Goal: Task Accomplishment & Management: Manage account settings

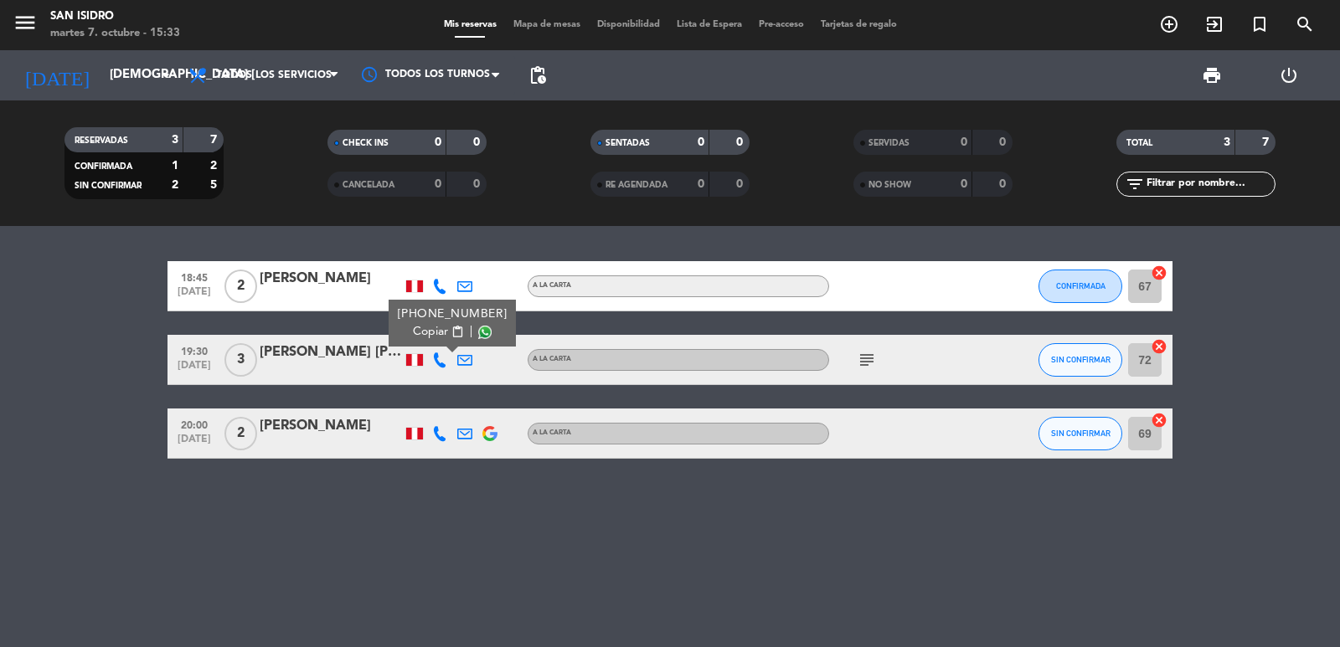
click at [105, 74] on input "[DEMOGRAPHIC_DATA] [DATE]" at bounding box center [182, 75] width 162 height 32
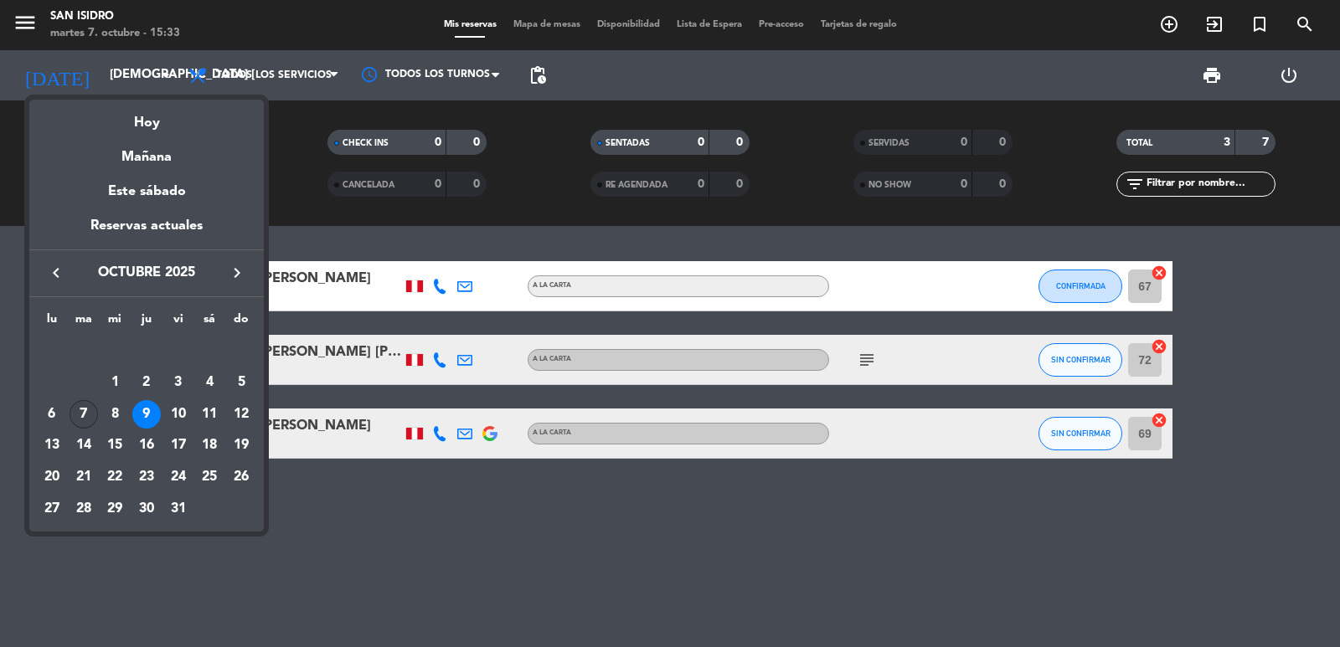
click at [83, 411] on div "7" at bounding box center [83, 414] width 28 height 28
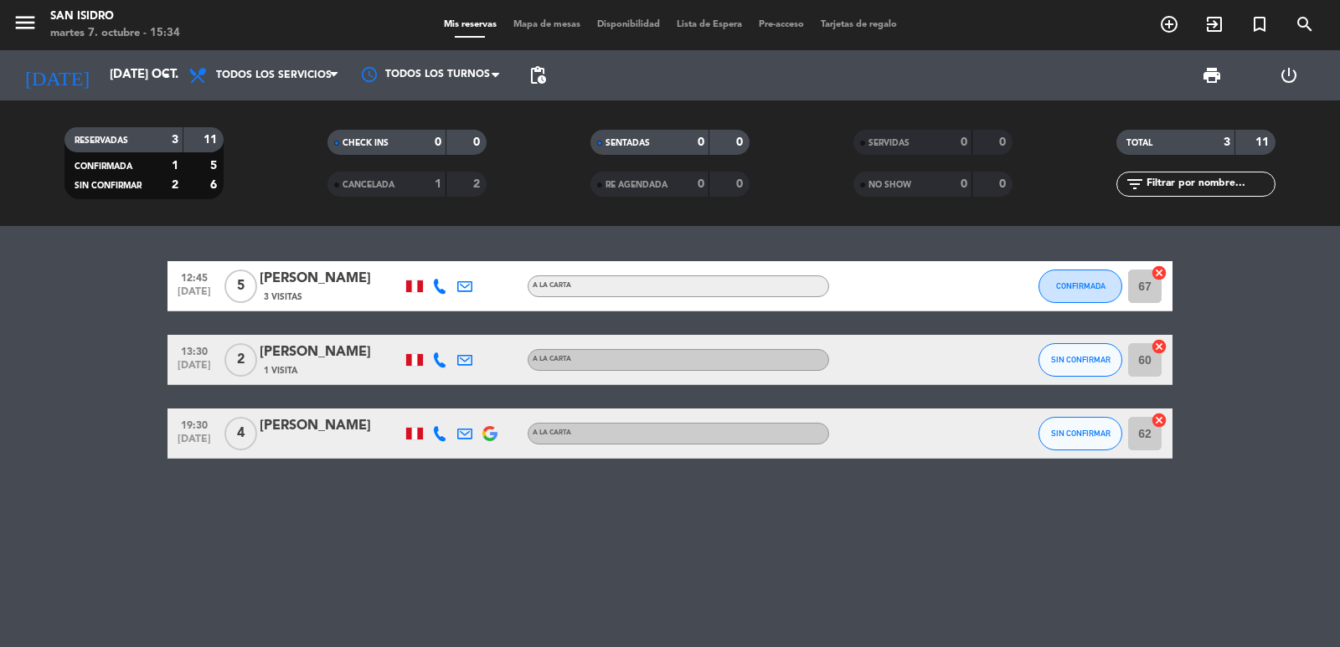
click at [438, 432] on icon at bounding box center [439, 433] width 15 height 15
click at [446, 404] on span "content_paste" at bounding box center [452, 405] width 13 height 13
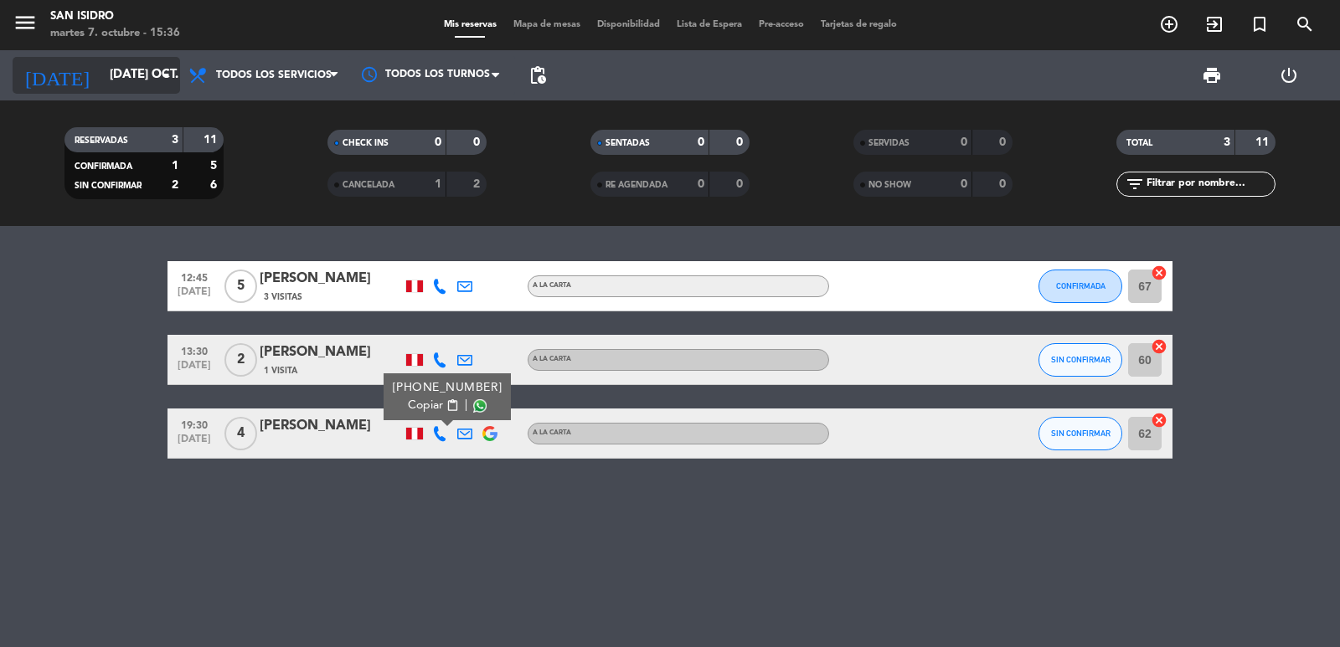
click at [109, 74] on input "[DATE] oct." at bounding box center [182, 75] width 162 height 32
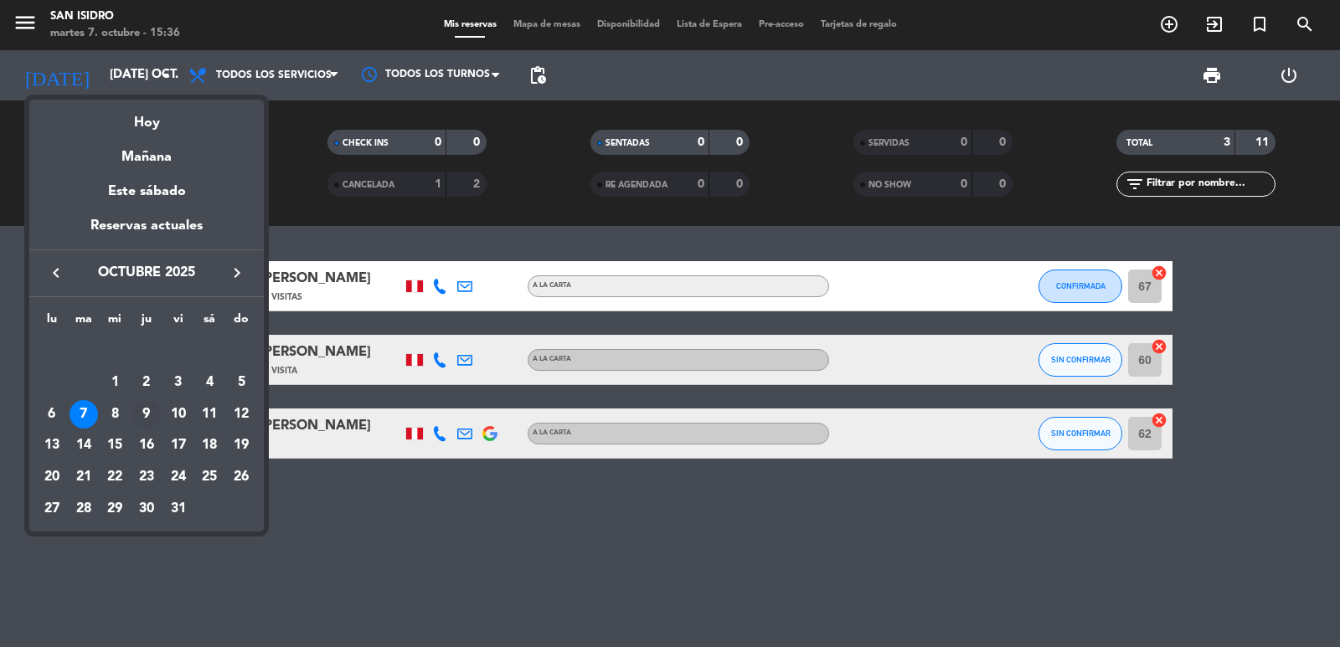
click at [137, 414] on div "9" at bounding box center [146, 414] width 28 height 28
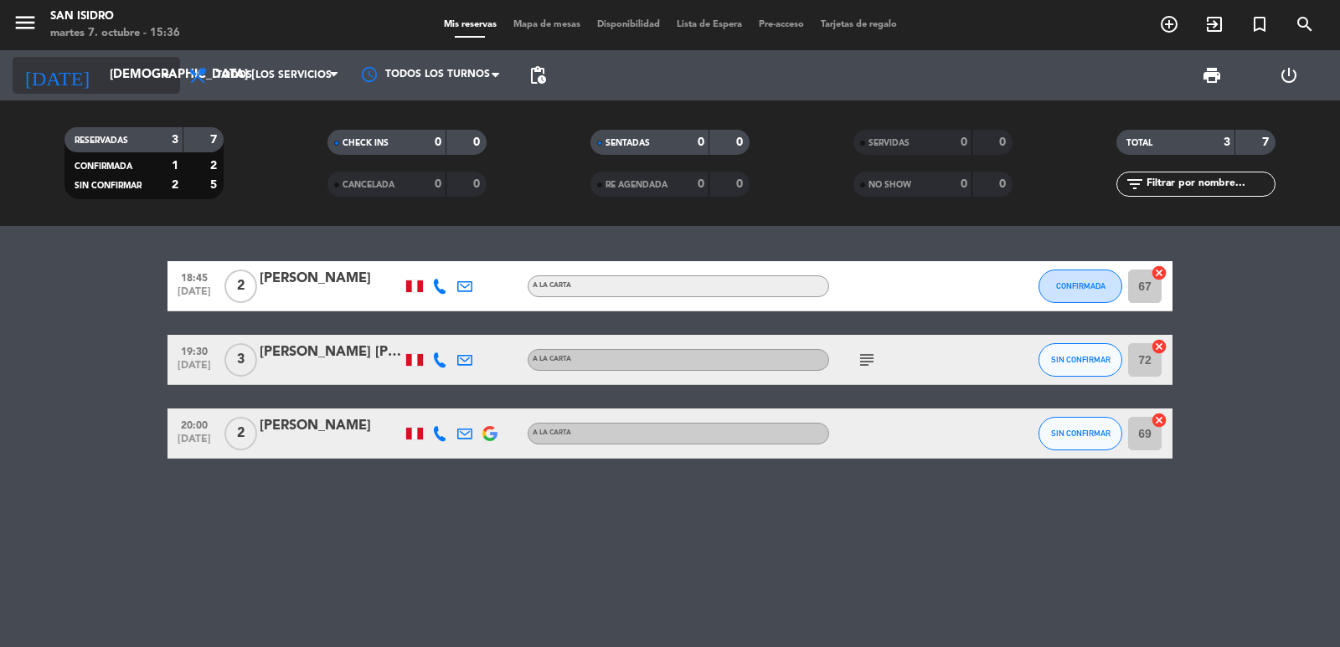
click at [102, 70] on input "[DEMOGRAPHIC_DATA] [DATE]" at bounding box center [182, 75] width 162 height 32
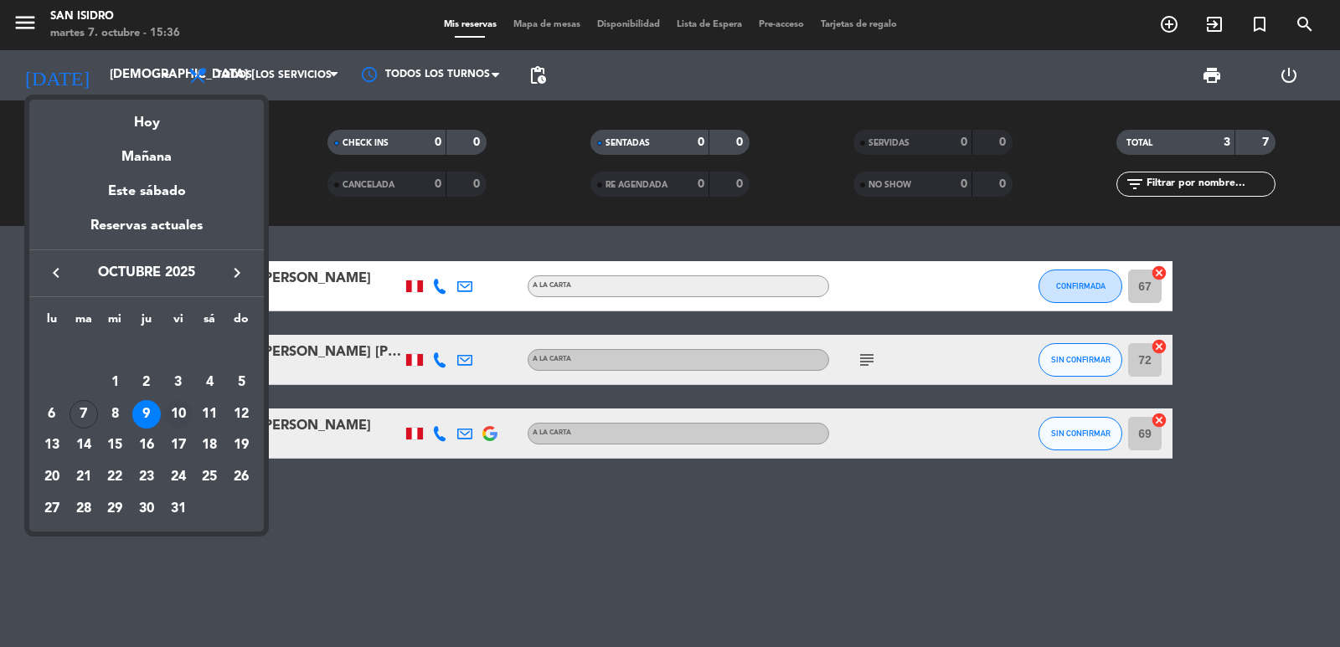
click at [181, 414] on div "10" at bounding box center [178, 414] width 28 height 28
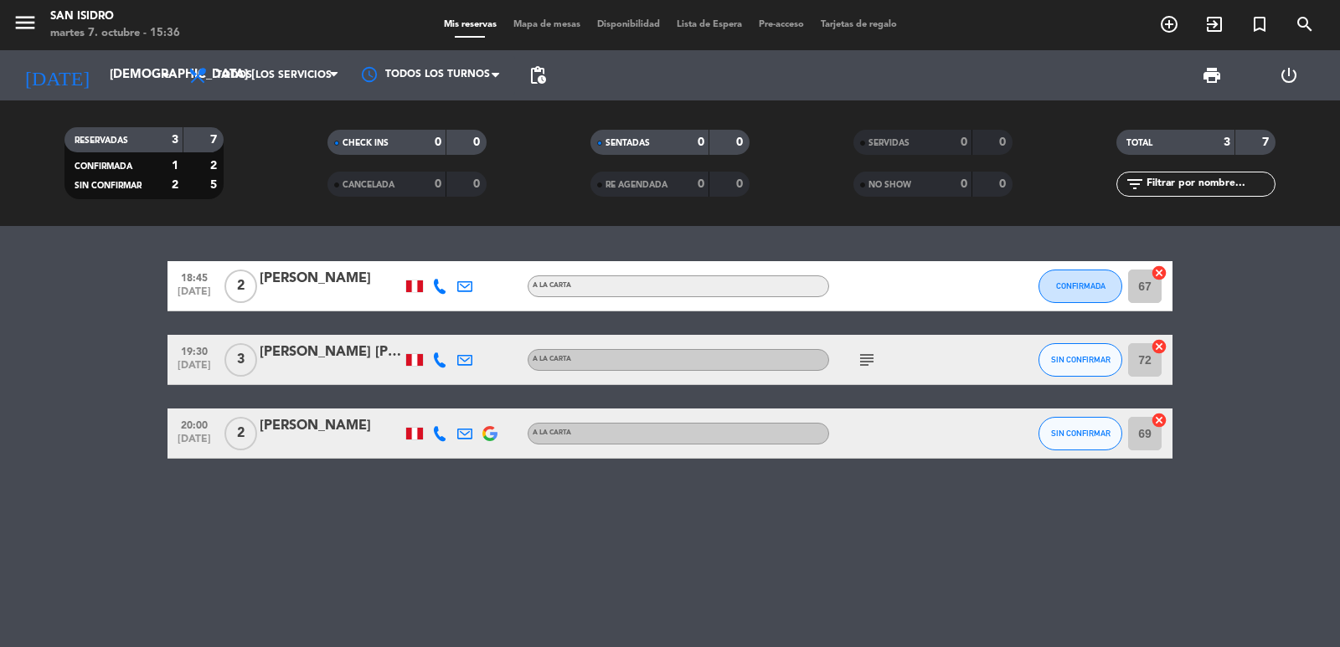
type input "vie. [DATE]"
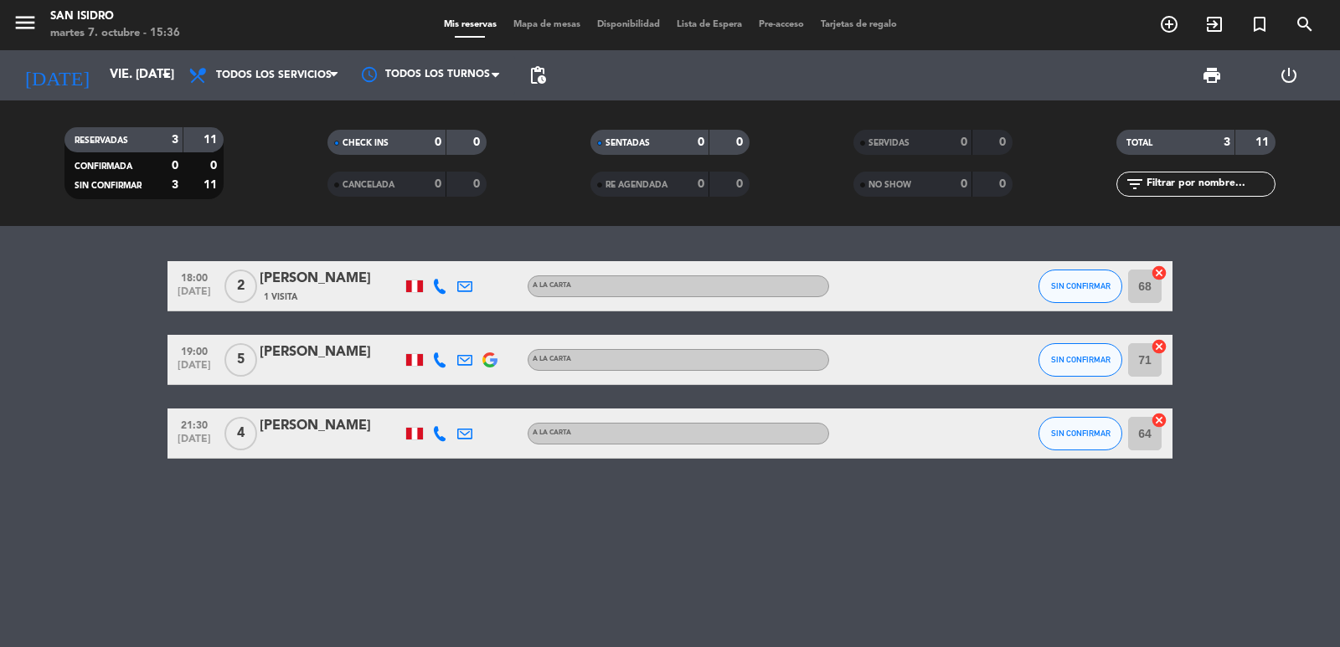
click at [440, 285] on icon at bounding box center [439, 286] width 15 height 15
click at [451, 256] on span "content_paste" at bounding box center [457, 258] width 13 height 13
click at [453, 287] on div at bounding box center [464, 285] width 25 height 49
click at [468, 284] on icon at bounding box center [464, 286] width 15 height 15
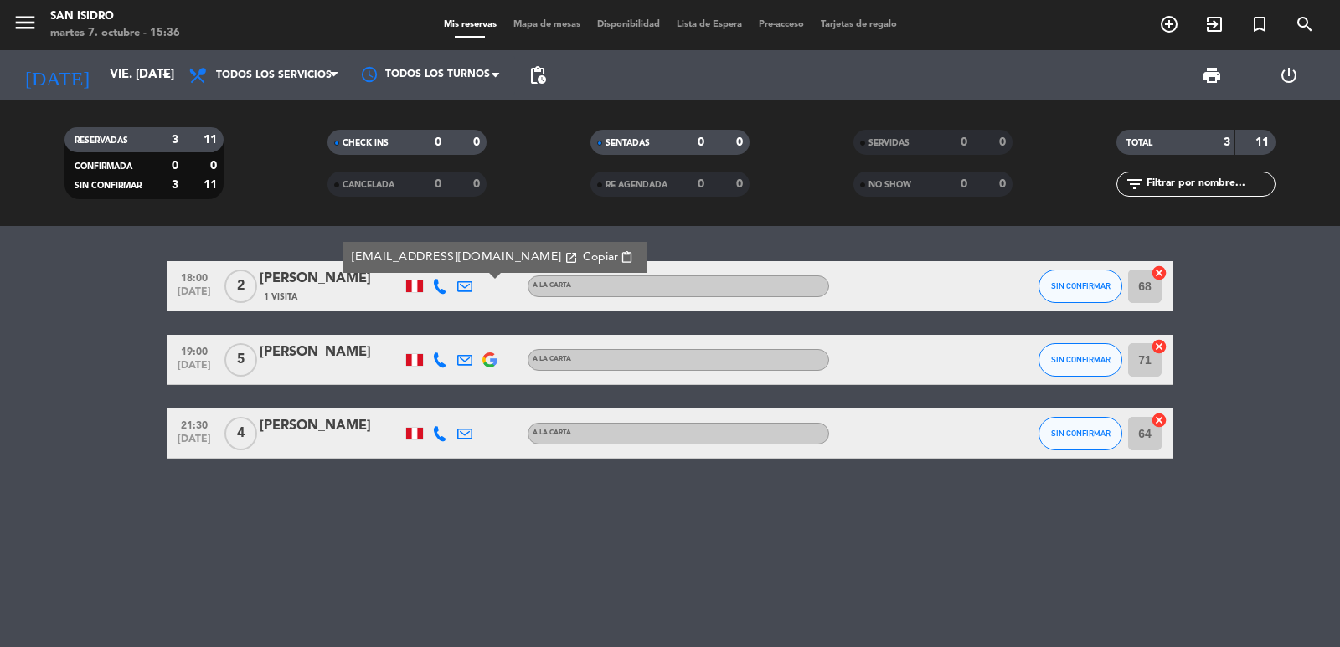
click at [583, 251] on span "Copiar" at bounding box center [600, 258] width 35 height 18
